Goal: Entertainment & Leisure: Consume media (video, audio)

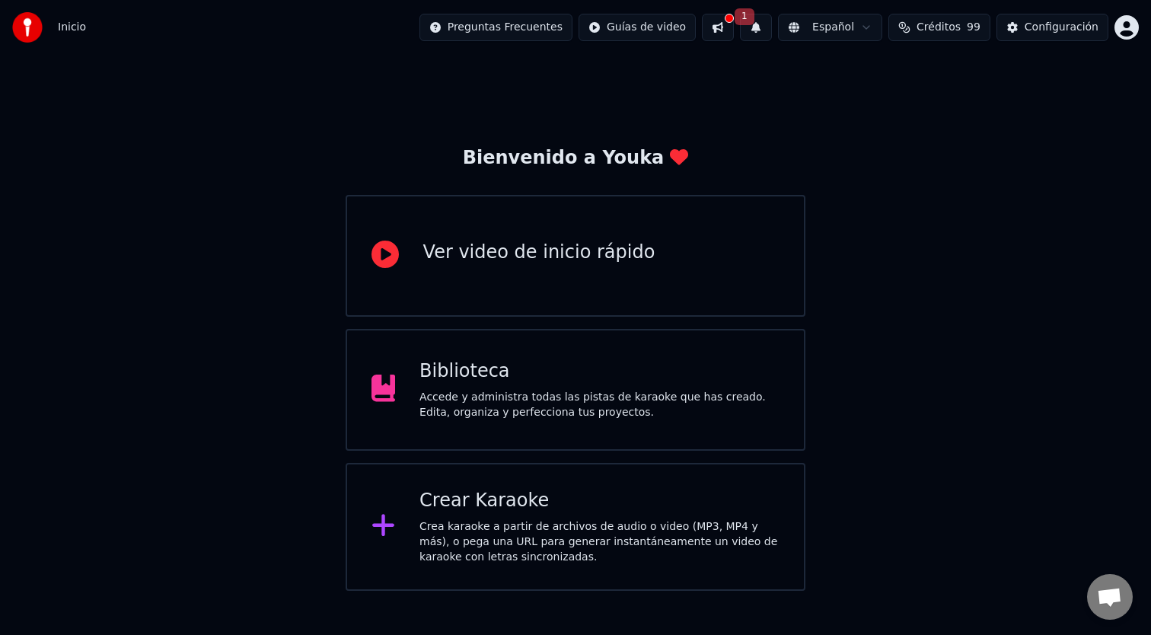
click at [734, 24] on button at bounding box center [718, 27] width 32 height 27
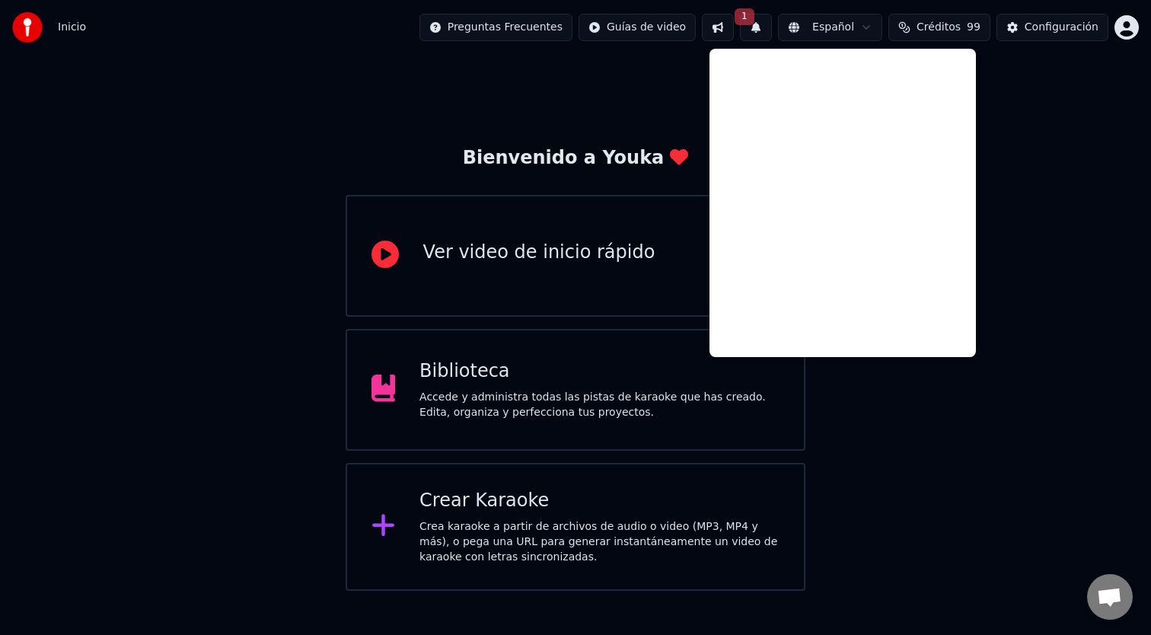
click at [754, 26] on button "1" at bounding box center [756, 27] width 32 height 27
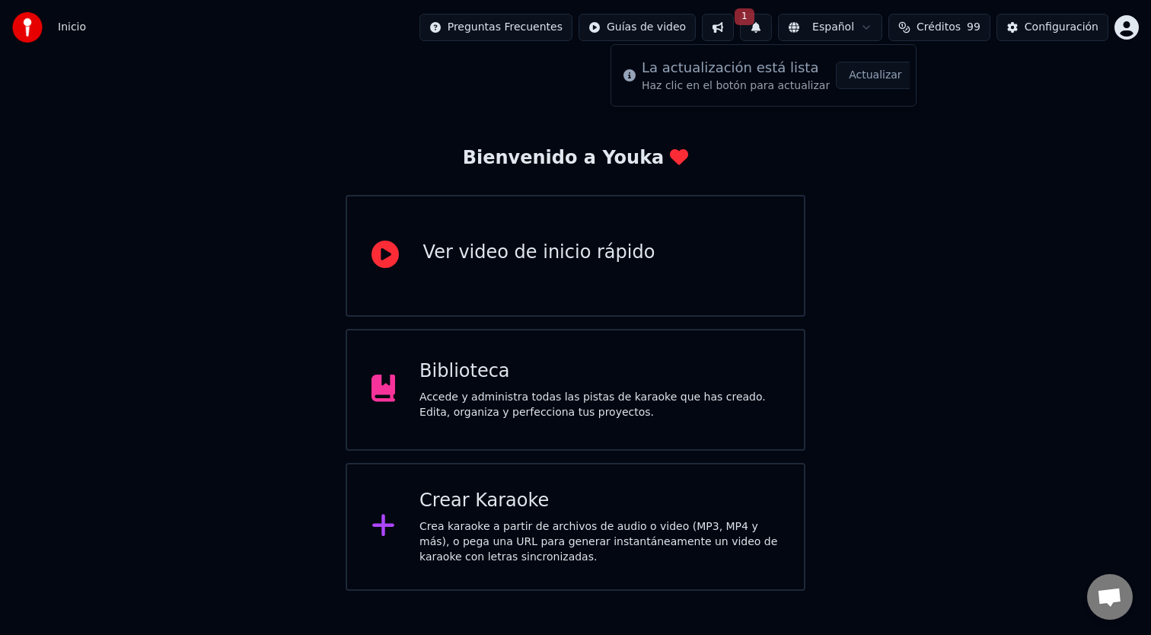
click at [873, 80] on button "Actualizar" at bounding box center [875, 75] width 78 height 27
click at [613, 362] on div "Biblioteca" at bounding box center [599, 371] width 360 height 24
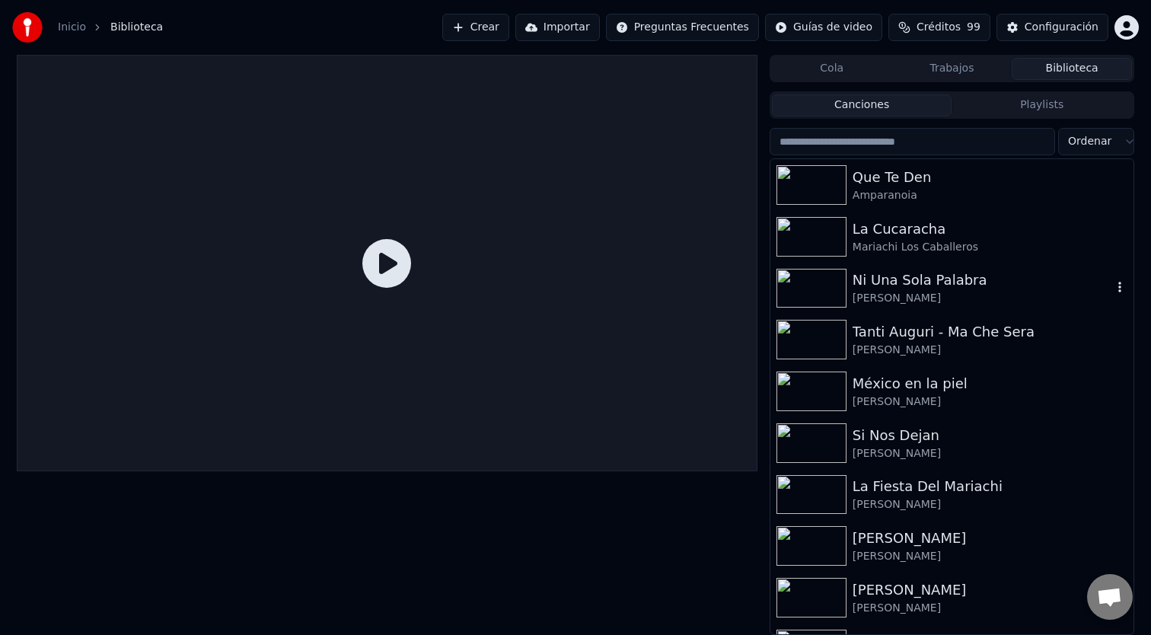
click at [886, 281] on div "Ni Una Sola Palabra" at bounding box center [983, 279] width 260 height 21
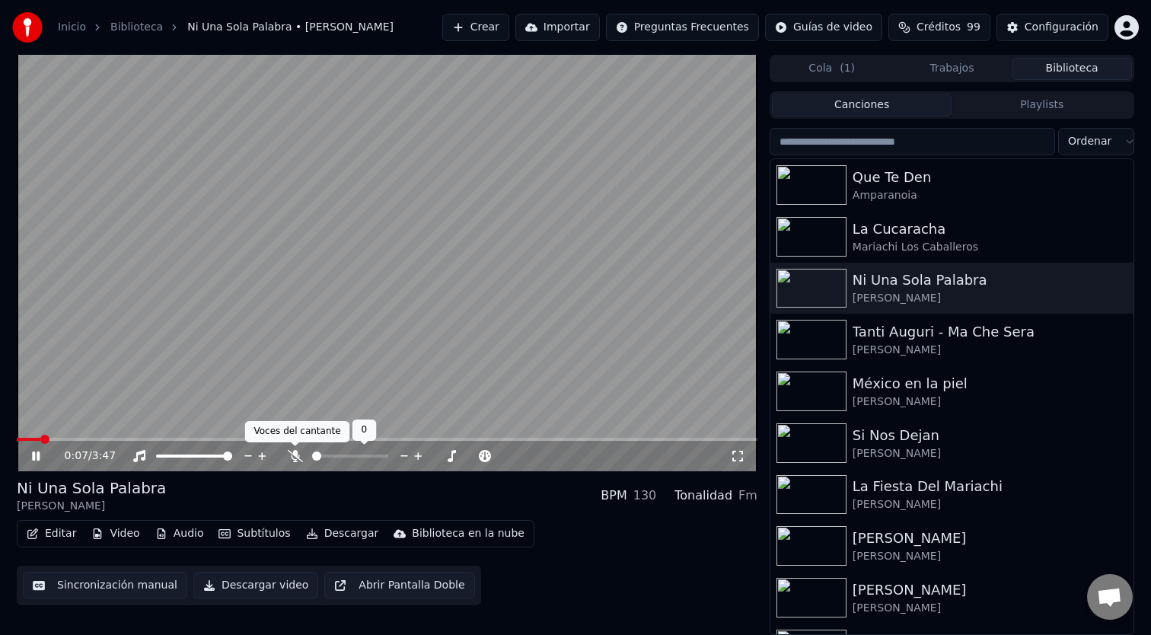
click at [292, 455] on icon at bounding box center [295, 456] width 15 height 12
click at [35, 454] on icon at bounding box center [47, 456] width 36 height 12
